Goal: Information Seeking & Learning: Learn about a topic

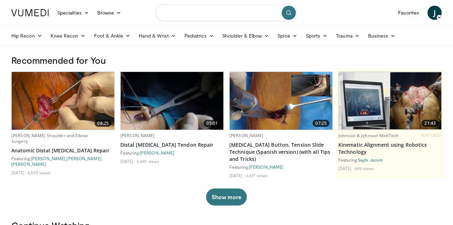
click at [196, 15] on input "Search topics, interventions" at bounding box center [227, 12] width 142 height 17
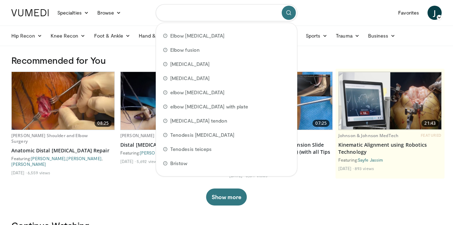
paste input "**********"
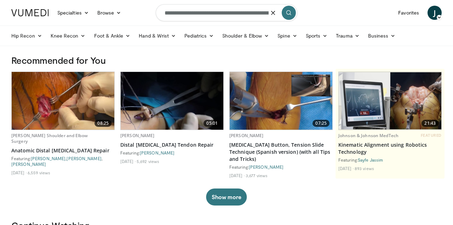
type input "**********"
click at [289, 15] on icon "submit" at bounding box center [289, 13] width 6 height 6
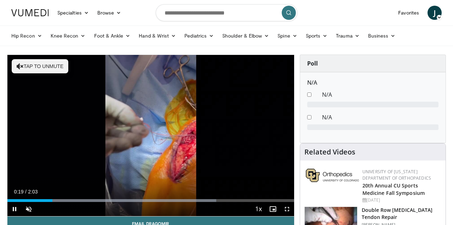
click at [285, 208] on span "Video Player" at bounding box center [287, 209] width 14 height 14
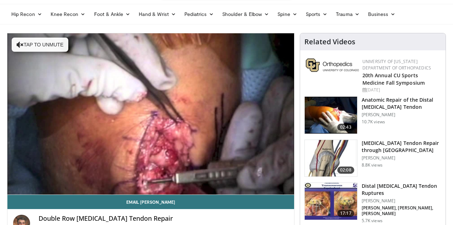
scroll to position [32, 0]
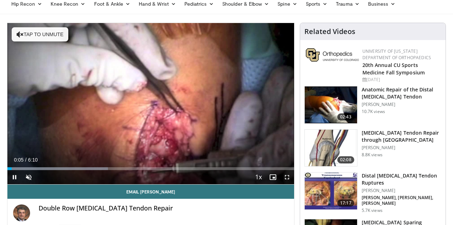
click at [288, 176] on span "Video Player" at bounding box center [287, 177] width 14 height 14
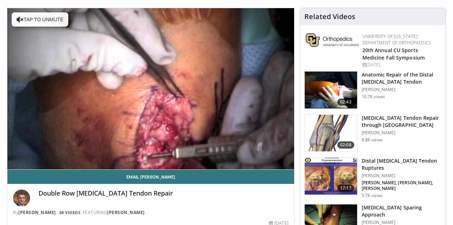
scroll to position [49, 0]
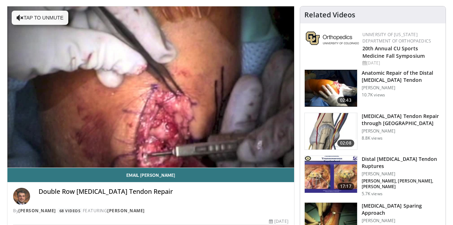
click at [386, 73] on h3 "Anatomic Repair of the Distal [MEDICAL_DATA] Tendon" at bounding box center [402, 76] width 80 height 14
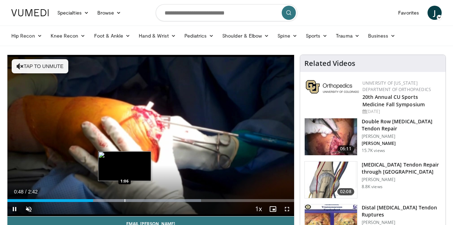
click at [125, 200] on div "Progress Bar" at bounding box center [125, 200] width 1 height 3
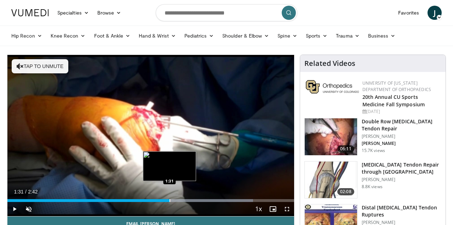
click at [170, 198] on div "Loaded : 85.75% 1:31 1:31" at bounding box center [150, 198] width 287 height 7
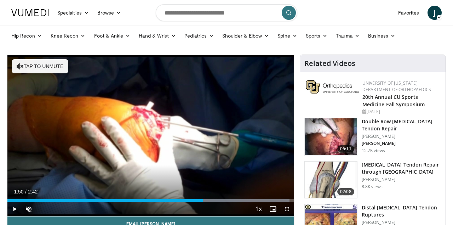
click at [203, 199] on div "Progress Bar" at bounding box center [203, 200] width 1 height 3
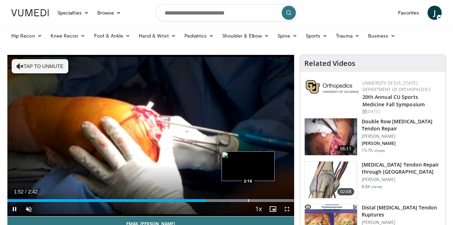
click at [248, 199] on div "Progress Bar" at bounding box center [248, 200] width 1 height 3
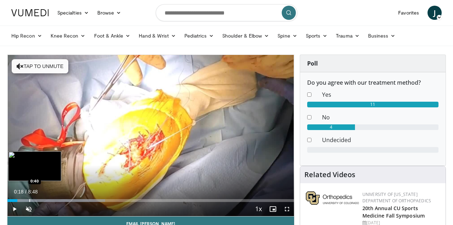
click at [29, 199] on div "Progress Bar" at bounding box center [29, 200] width 1 height 3
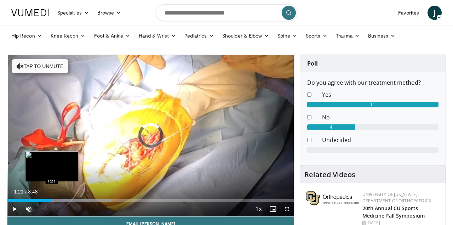
click at [52, 199] on div "Progress Bar" at bounding box center [52, 200] width 1 height 3
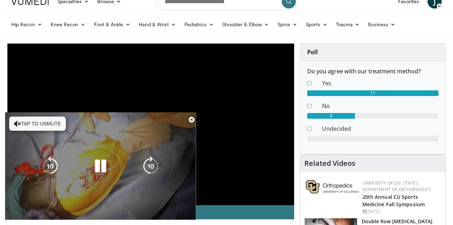
scroll to position [211, 0]
